Goal: Task Accomplishment & Management: Manage account settings

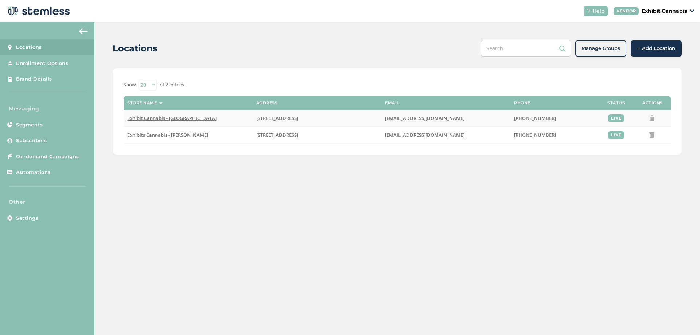
click at [150, 119] on span "Exhibit Cannabis - [GEOGRAPHIC_DATA]" at bounding box center [171, 118] width 89 height 7
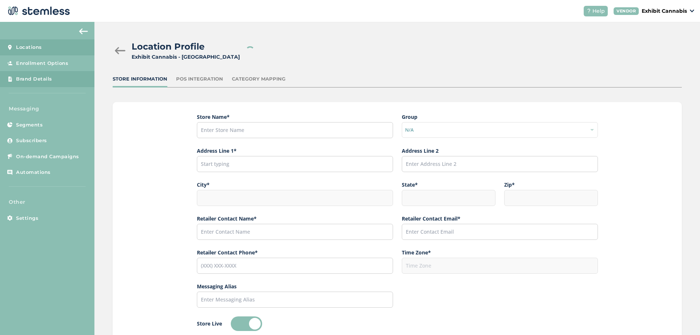
type input "Exhibit Cannabis - [GEOGRAPHIC_DATA]"
type input "[STREET_ADDRESS]"
type input "[GEOGRAPHIC_DATA]"
type input "MI"
type input "48060"
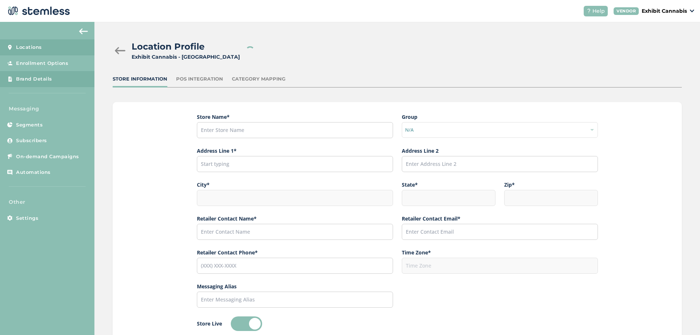
type input "[PERSON_NAME]"
type input "[EMAIL_ADDRESS][DOMAIN_NAME]"
type input "[PHONE_NUMBER]"
type input "America/[GEOGRAPHIC_DATA]"
type input "Exhibit"
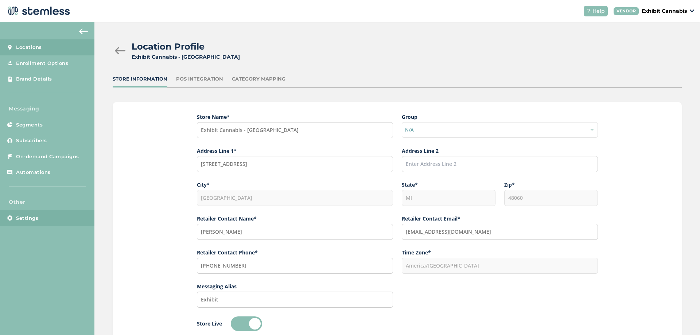
click at [60, 222] on link "Settings" at bounding box center [47, 218] width 94 height 16
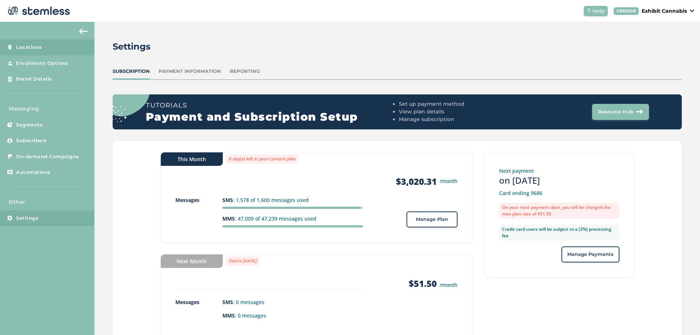
click at [34, 52] on link "Locations" at bounding box center [47, 47] width 94 height 16
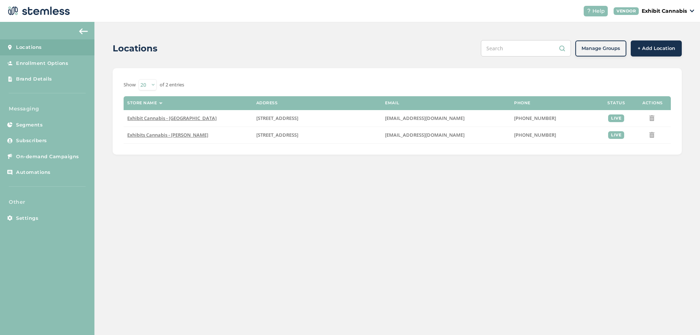
click at [106, 117] on div "Locations Manage Groups + Add Location Show 20 50 100 of 2 entries Store name A…" at bounding box center [397, 97] width 606 height 151
click at [173, 135] on span "Exhibits Cannabis - [PERSON_NAME]" at bounding box center [167, 135] width 81 height 7
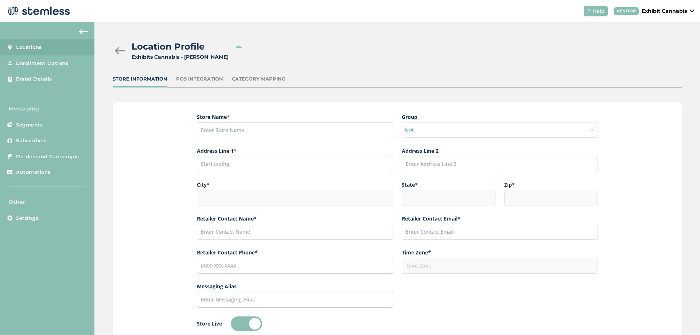
type input "Exhibits Cannabis - [PERSON_NAME]"
type input "[STREET_ADDRESS]"
type input "[PERSON_NAME]"
type input "MI"
type input "48509"
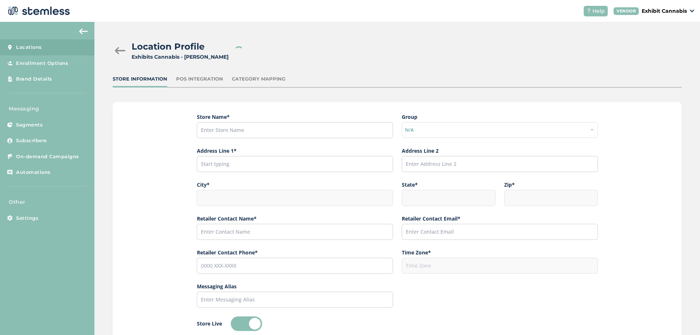
type input "[PERSON_NAME]"
type input "[EMAIL_ADDRESS][DOMAIN_NAME]"
type input "[PHONE_NUMBER]"
type input "America/[GEOGRAPHIC_DATA]"
type input "Exhibits"
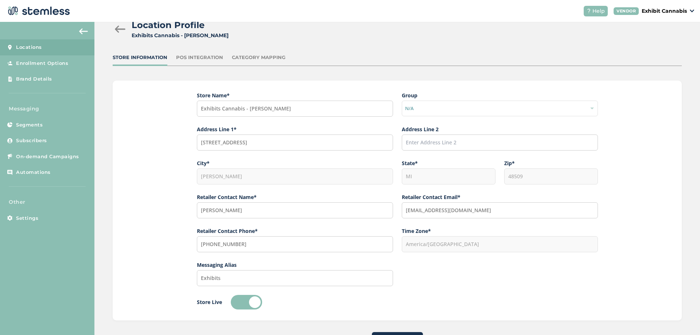
scroll to position [53, 0]
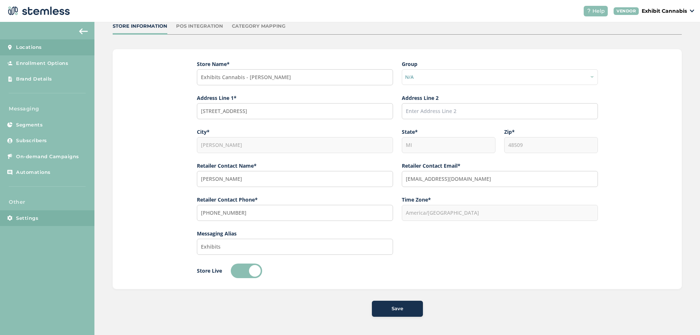
click at [30, 217] on span "Settings" at bounding box center [27, 218] width 22 height 7
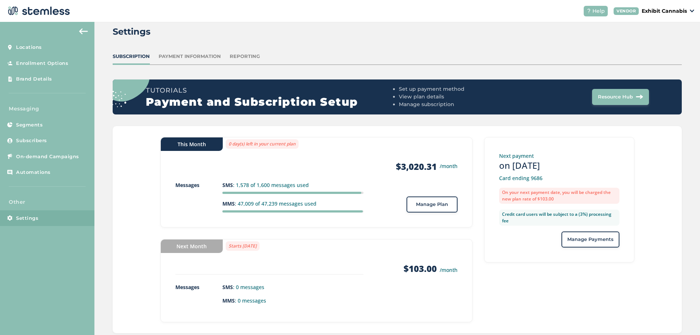
scroll to position [31, 0]
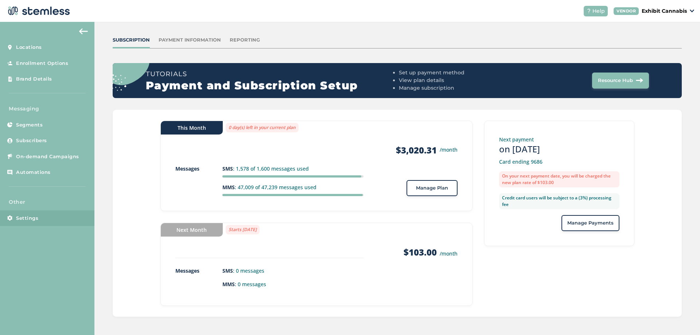
click at [138, 195] on div "This Month 0 day(s) left in your current plan Products $3,020.31 /month Message…" at bounding box center [397, 213] width 569 height 207
click at [143, 213] on div "This Month 0 day(s) left in your current plan Products $3,020.31 /month Message…" at bounding box center [397, 213] width 569 height 207
